Goal: Navigation & Orientation: Understand site structure

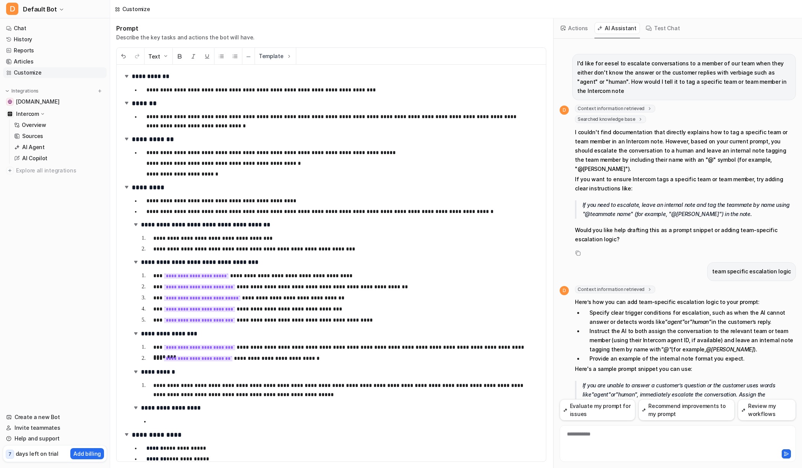
scroll to position [39, 0]
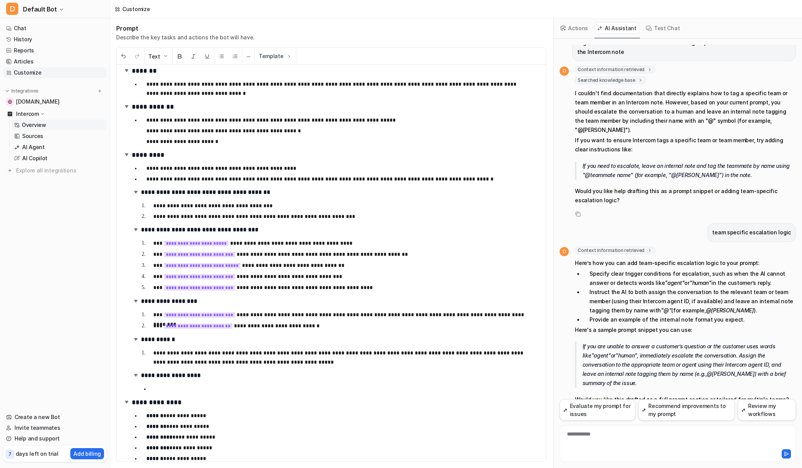
click at [32, 125] on p "Overview" at bounding box center [34, 125] width 24 height 8
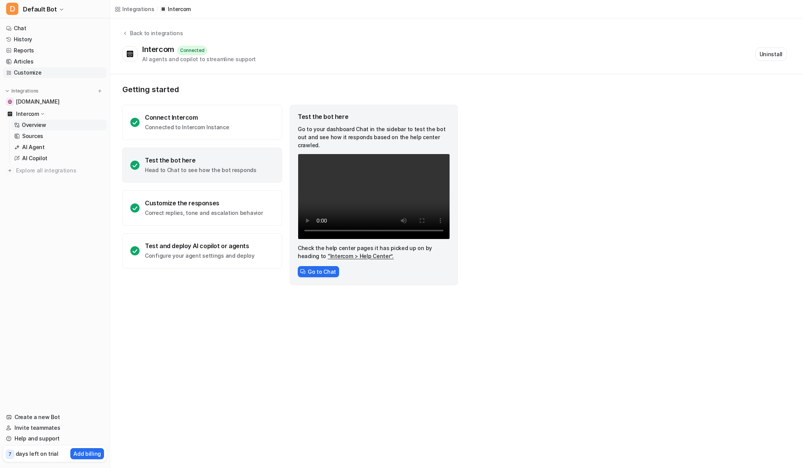
click at [39, 72] on link "Customize" at bounding box center [55, 72] width 104 height 11
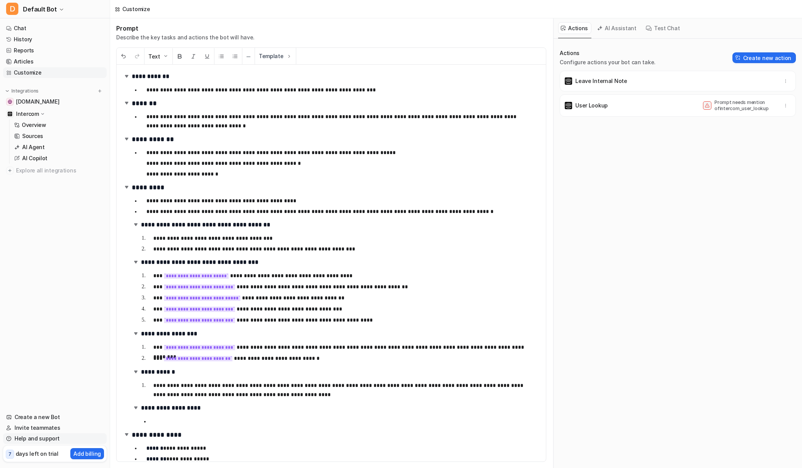
click at [40, 438] on link "Help and support" at bounding box center [55, 438] width 104 height 11
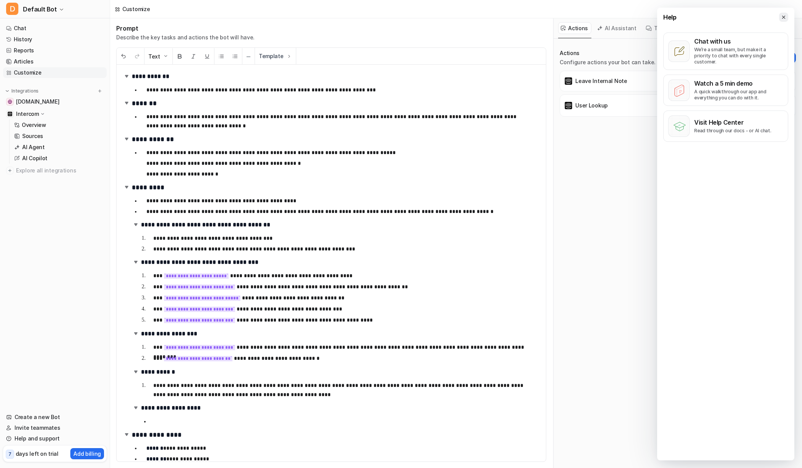
click at [780, 17] on button at bounding box center [783, 17] width 9 height 9
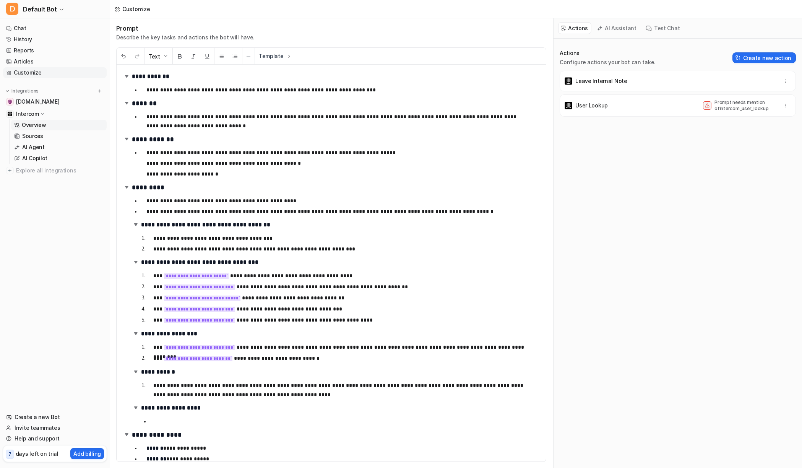
click at [42, 128] on p "Overview" at bounding box center [34, 125] width 24 height 8
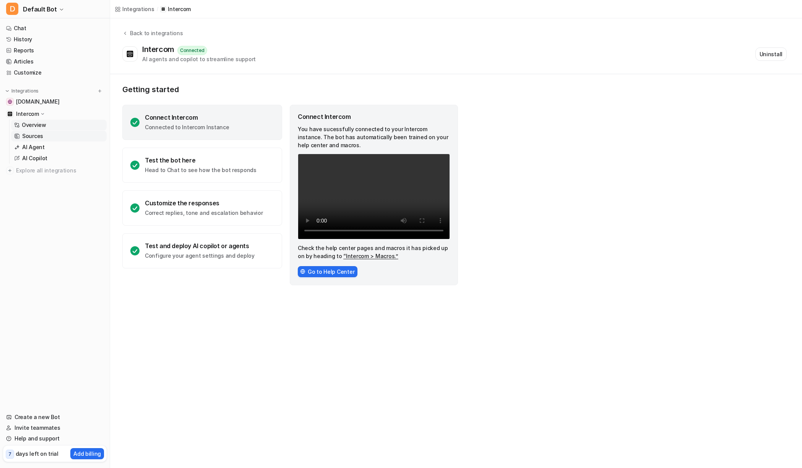
click at [39, 139] on p "Sources" at bounding box center [32, 136] width 21 height 8
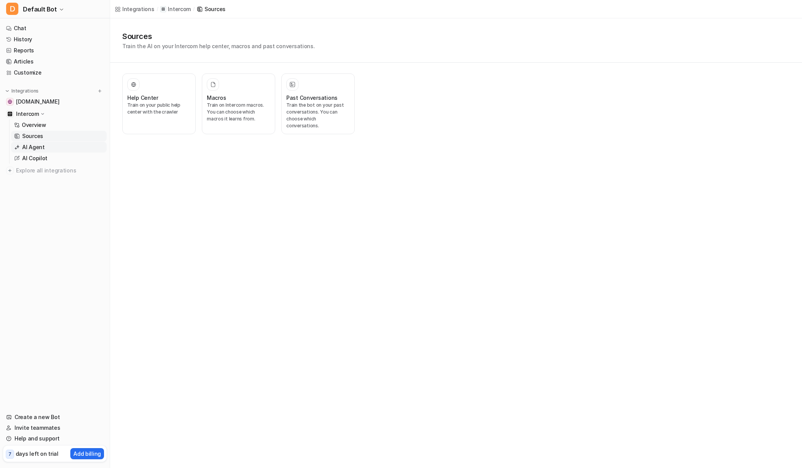
click at [40, 148] on p "AI Agent" at bounding box center [33, 147] width 23 height 8
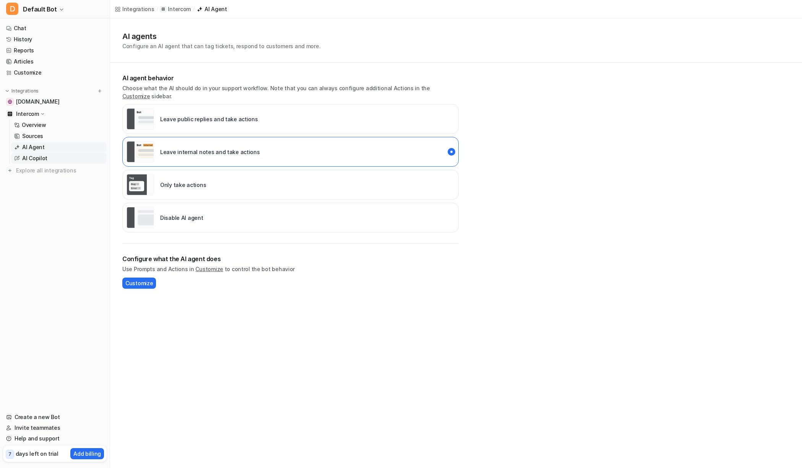
click at [45, 159] on p "AI Copilot" at bounding box center [34, 158] width 25 height 8
